Goal: Task Accomplishment & Management: Use online tool/utility

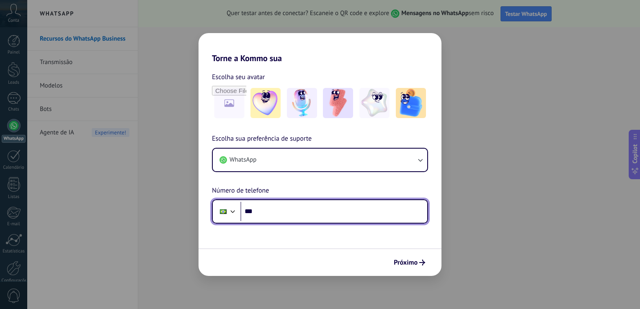
click at [280, 210] on input "***" at bounding box center [334, 211] width 187 height 19
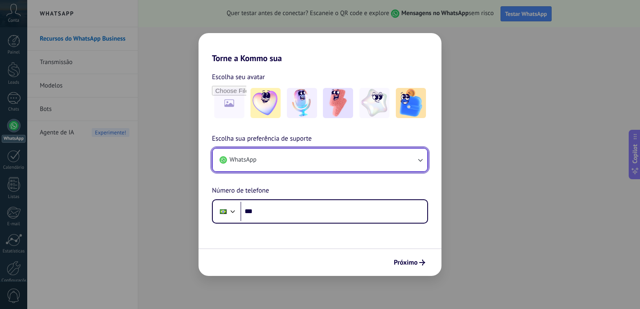
click at [337, 158] on button "WhatsApp" at bounding box center [320, 160] width 215 height 23
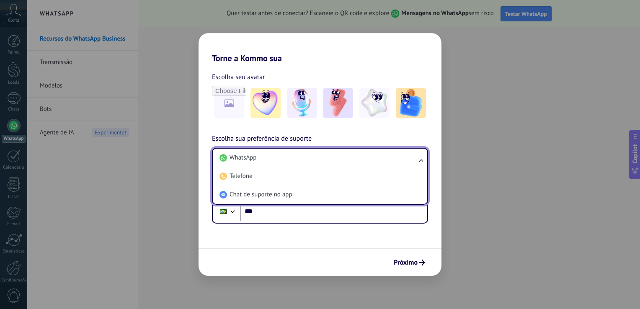
click at [311, 139] on span "Escolha sua preferência de suporte" at bounding box center [262, 139] width 100 height 11
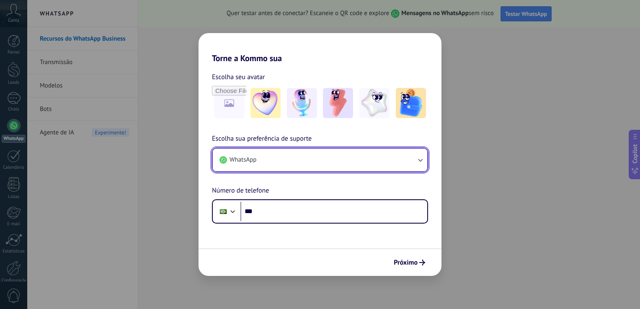
click at [335, 152] on button "WhatsApp" at bounding box center [320, 160] width 215 height 23
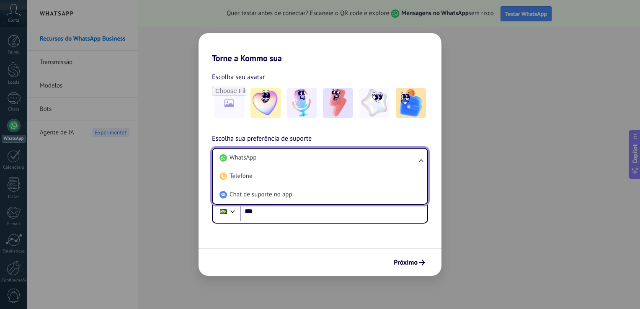
click at [335, 152] on li "WhatsApp" at bounding box center [318, 158] width 205 height 18
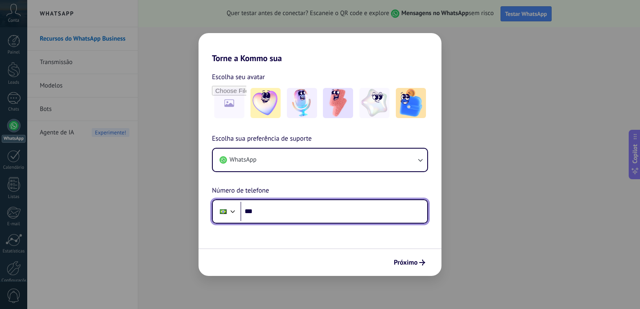
click at [264, 219] on input "***" at bounding box center [334, 211] width 187 height 19
click at [286, 216] on input "**********" at bounding box center [334, 211] width 187 height 19
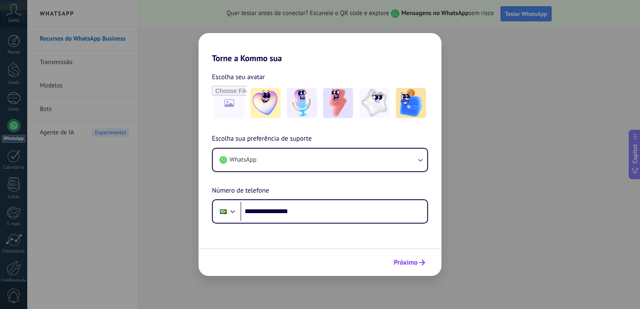
click at [394, 261] on span "Próximo" at bounding box center [406, 263] width 24 height 6
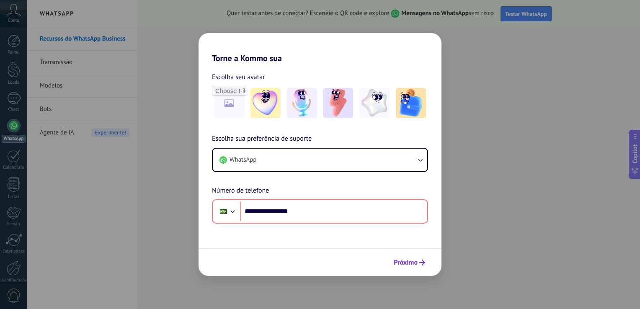
click at [396, 257] on button "Próximo" at bounding box center [409, 263] width 39 height 14
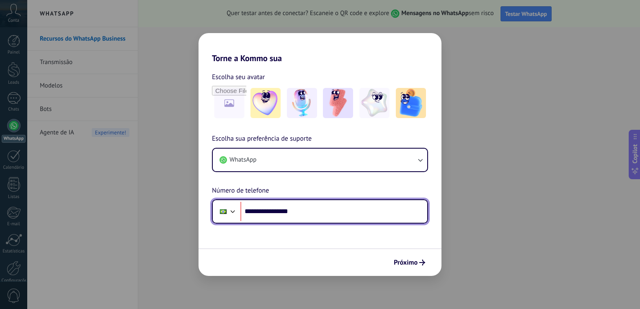
click at [273, 214] on input "**********" at bounding box center [334, 211] width 187 height 19
type input "**********"
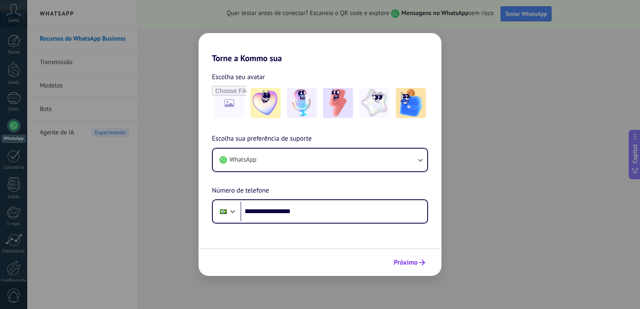
click at [416, 263] on span "Próximo" at bounding box center [406, 263] width 24 height 6
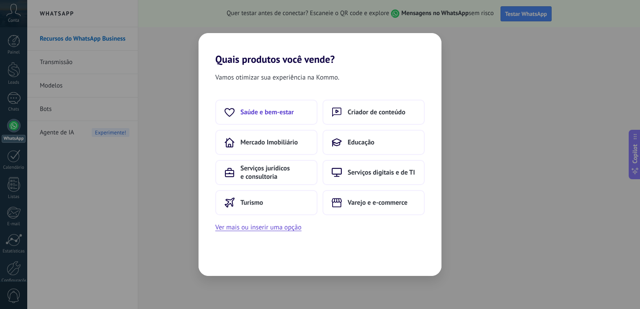
click at [279, 117] on button "Saúde e bem-estar" at bounding box center [266, 112] width 102 height 25
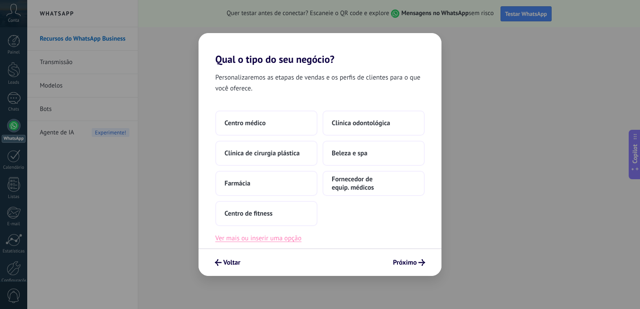
click at [259, 240] on button "Ver mais ou inserir uma opção" at bounding box center [258, 238] width 86 height 11
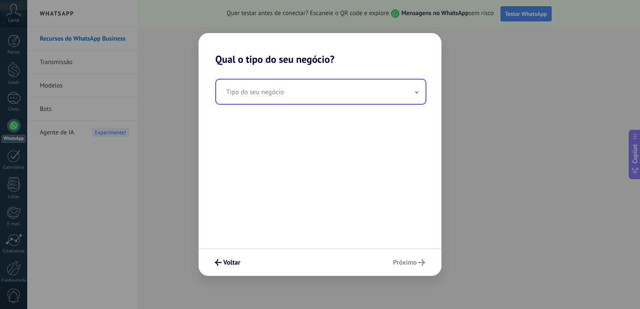
click at [308, 85] on input "text" at bounding box center [321, 92] width 210 height 24
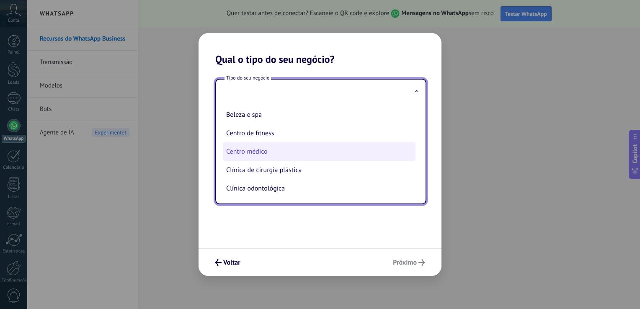
scroll to position [40, 0]
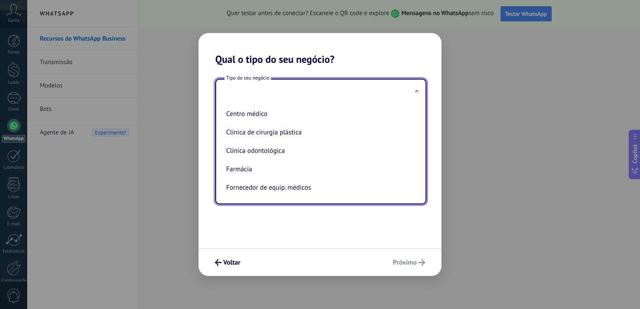
click at [309, 88] on input "text" at bounding box center [321, 92] width 210 height 24
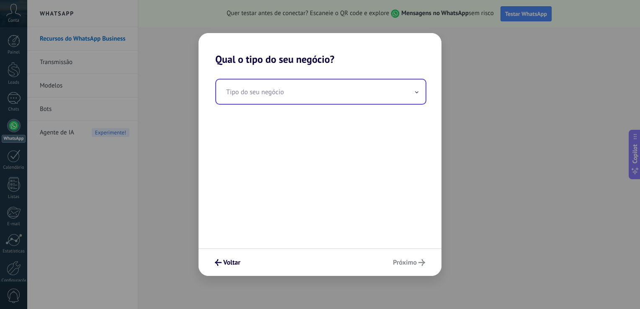
click at [300, 90] on input "text" at bounding box center [321, 92] width 210 height 24
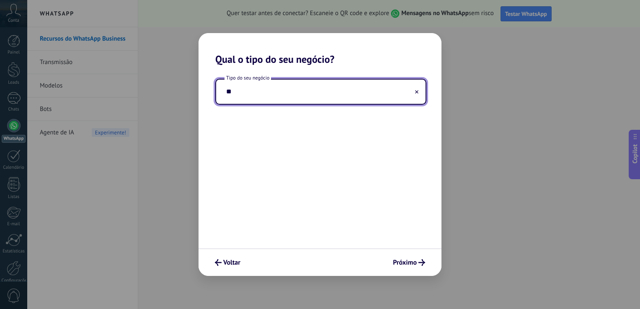
type input "*"
type input "**********"
click at [410, 257] on button "Próximo" at bounding box center [409, 263] width 40 height 14
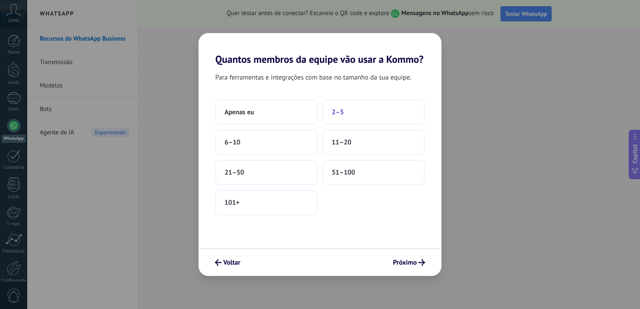
click at [349, 107] on button "2–5" at bounding box center [374, 112] width 102 height 25
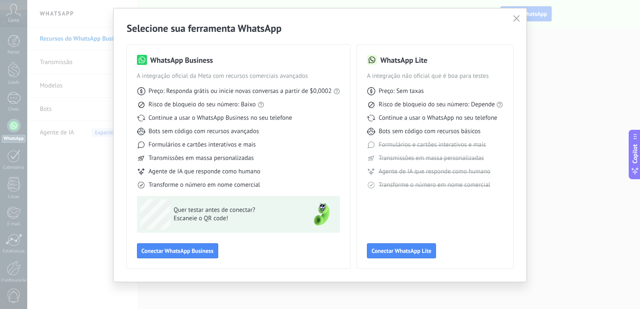
scroll to position [0, 0]
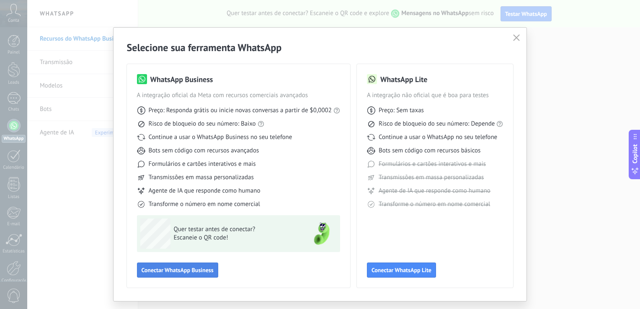
click at [191, 269] on span "Conectar WhatsApp Business" at bounding box center [178, 270] width 72 height 6
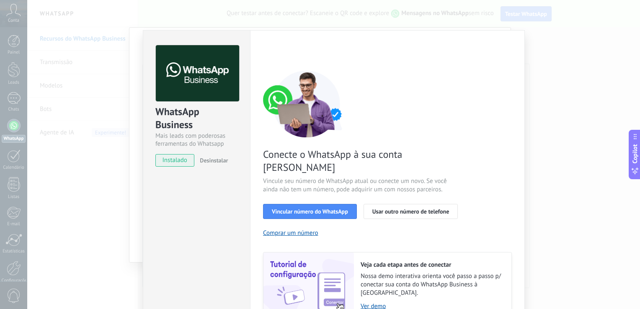
scroll to position [28, 0]
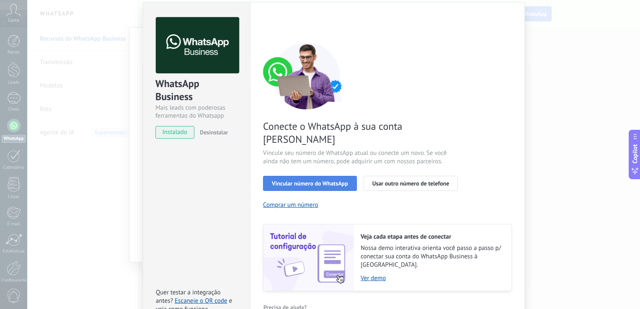
click at [297, 181] on span "Vincular número do WhatsApp" at bounding box center [310, 184] width 76 height 6
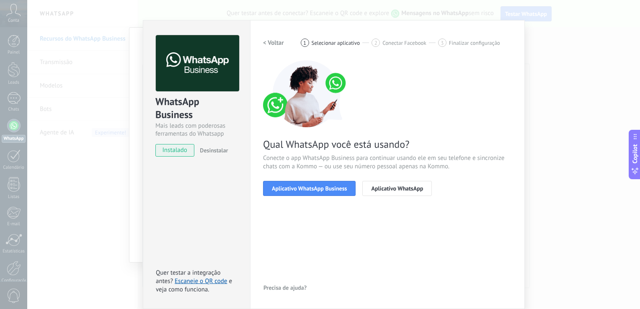
scroll to position [10, 0]
click at [312, 190] on span "Aplicativo WhatsApp Business" at bounding box center [309, 189] width 75 height 6
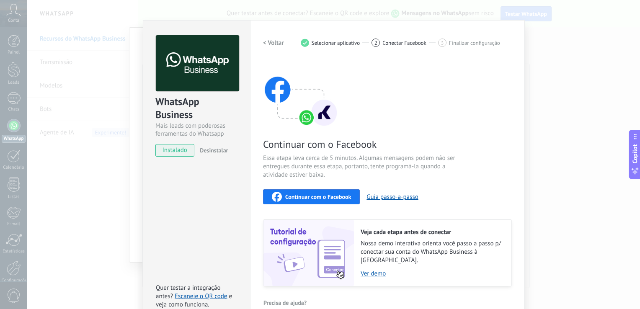
scroll to position [18, 0]
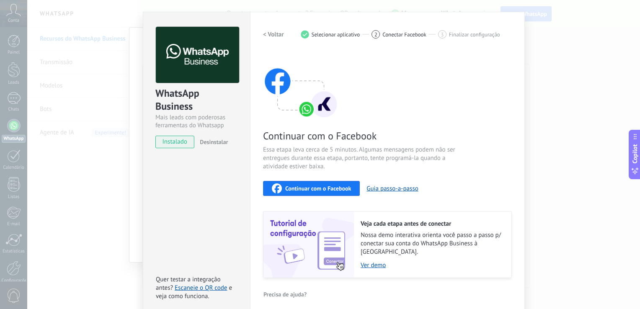
click at [329, 193] on div "Continuar com o Facebook" at bounding box center [311, 189] width 79 height 10
click at [180, 244] on div "WhatsApp Business Mais leads com poderosas ferramentas do Whatsapp instalado De…" at bounding box center [196, 164] width 107 height 304
click at [414, 34] on span "Conectar Facebook" at bounding box center [405, 34] width 44 height 6
click at [522, 124] on div "Configurações Autorização This tab logs the users who have granted integration …" at bounding box center [387, 164] width 275 height 304
click at [554, 150] on div "WhatsApp Business Mais leads com poderosas ferramentas do Whatsapp instalado De…" at bounding box center [333, 154] width 613 height 309
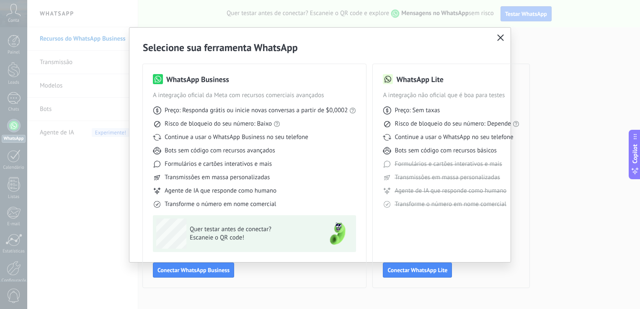
scroll to position [0, 0]
click at [500, 36] on icon "button" at bounding box center [501, 37] width 7 height 7
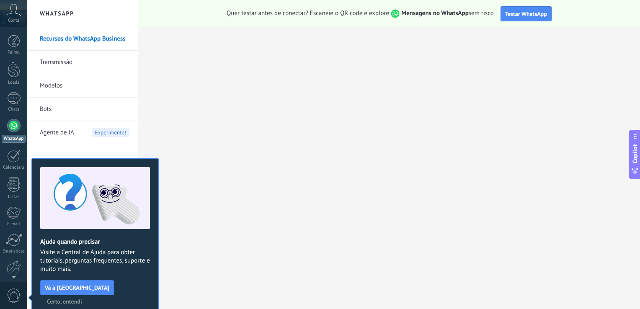
click at [82, 299] on span "Certo, entendi" at bounding box center [64, 302] width 35 height 6
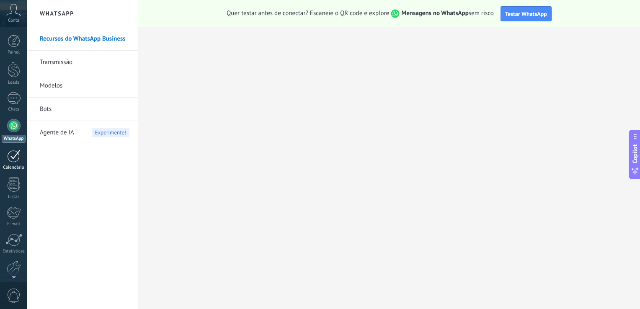
click at [17, 167] on div "Calendário" at bounding box center [14, 167] width 24 height 5
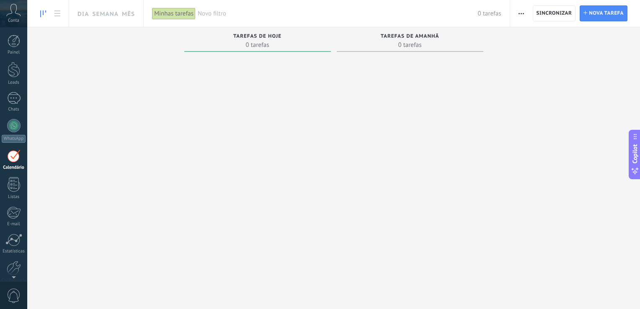
click at [15, 16] on icon at bounding box center [13, 10] width 15 height 13
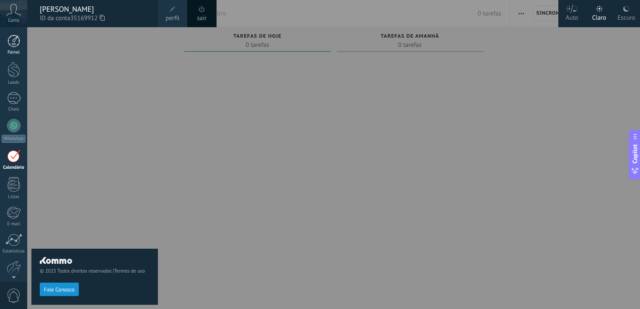
click at [16, 36] on div at bounding box center [14, 41] width 13 height 13
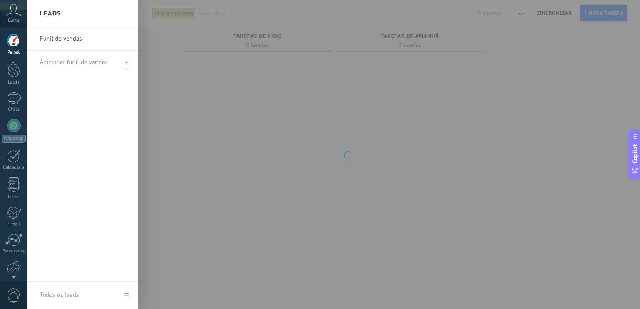
click at [14, 20] on span "Conta" at bounding box center [13, 20] width 11 height 5
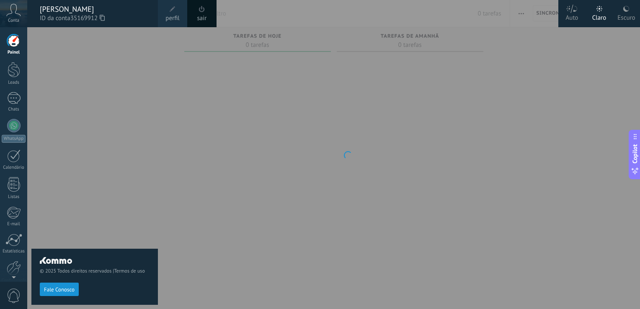
click at [12, 44] on div at bounding box center [14, 41] width 13 height 13
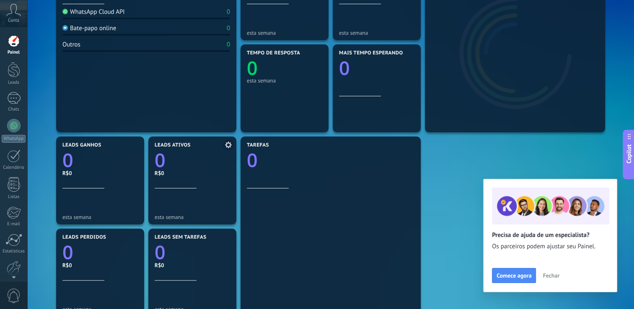
scroll to position [283, 0]
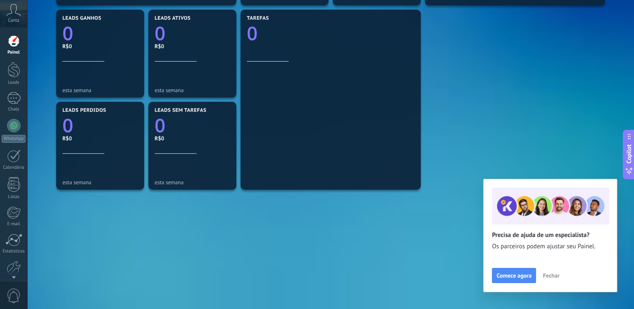
click at [554, 273] on span "Fechar" at bounding box center [551, 276] width 17 height 6
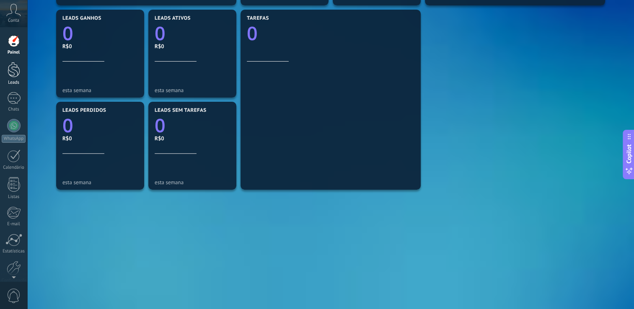
click at [11, 75] on div at bounding box center [14, 70] width 13 height 16
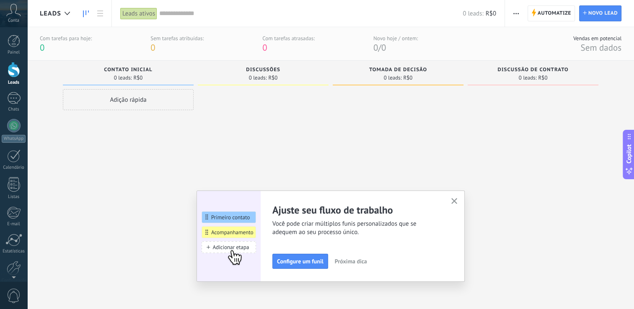
click at [459, 198] on button "button" at bounding box center [454, 201] width 10 height 11
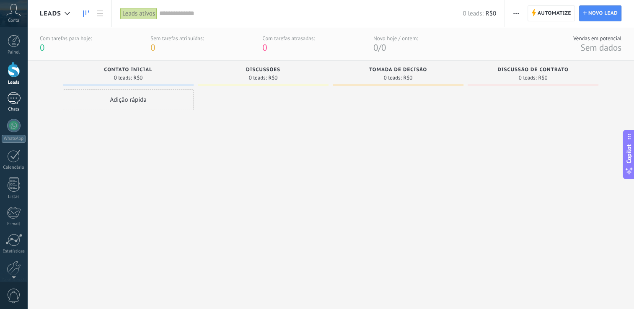
click at [15, 101] on div at bounding box center [13, 98] width 13 height 12
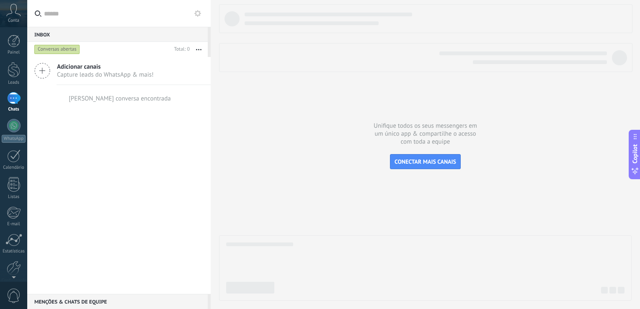
click at [241, 85] on div at bounding box center [425, 152] width 413 height 297
click at [16, 159] on div at bounding box center [13, 156] width 13 height 13
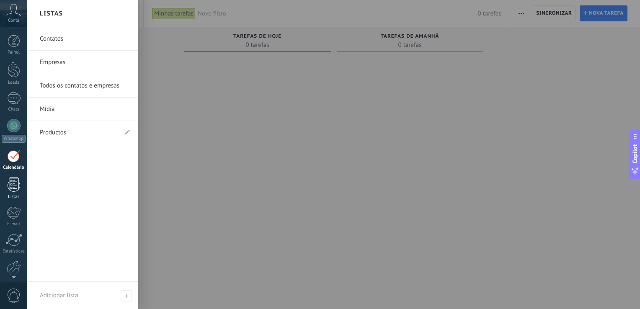
click at [13, 197] on div "Listas" at bounding box center [14, 196] width 24 height 5
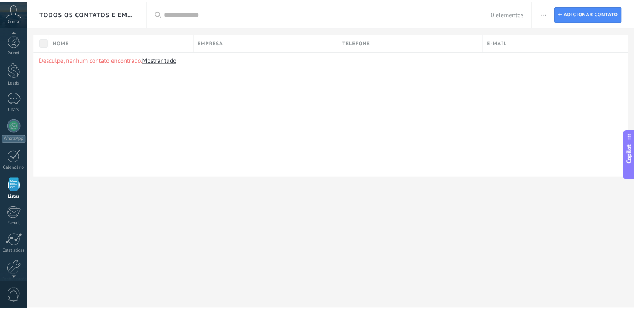
scroll to position [21, 0]
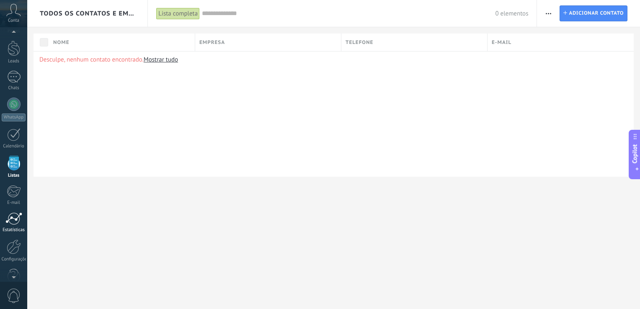
click at [18, 223] on div at bounding box center [13, 219] width 17 height 13
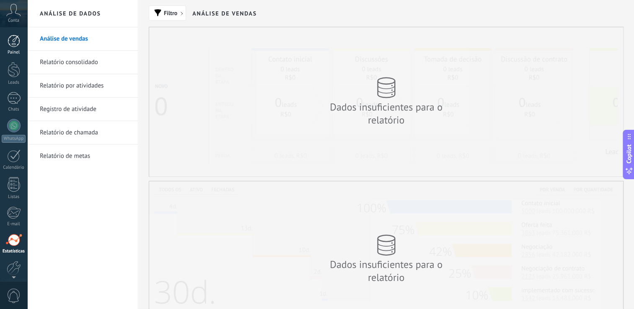
click at [8, 39] on div at bounding box center [14, 41] width 13 height 13
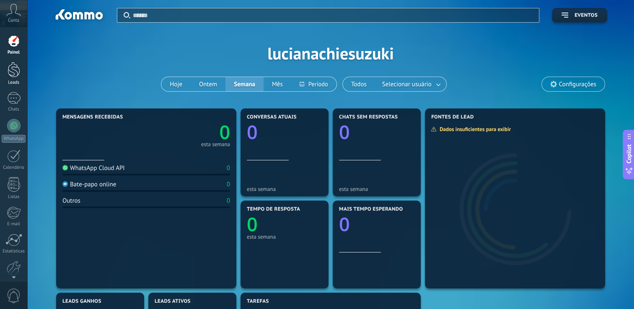
click at [17, 78] on link "Leads" at bounding box center [13, 73] width 27 height 23
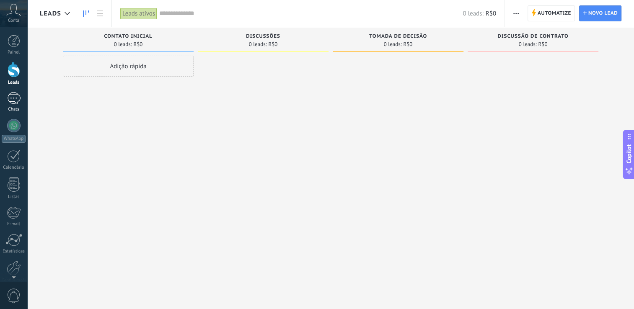
click at [13, 99] on div at bounding box center [13, 98] width 13 height 12
